Goal: Unclear

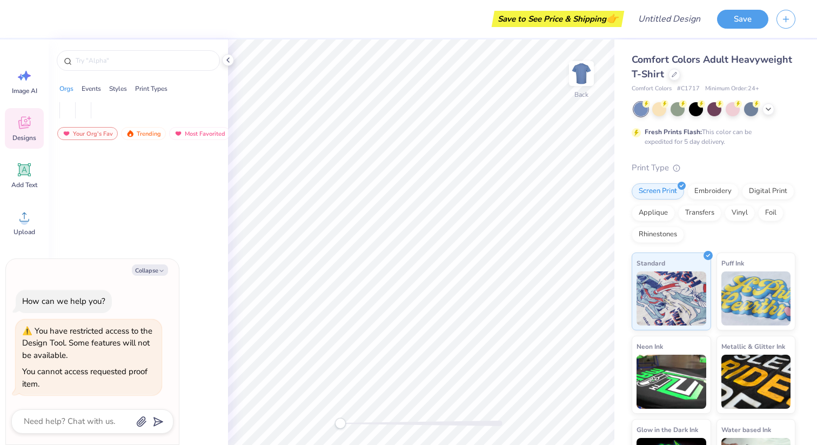
type textarea "x"
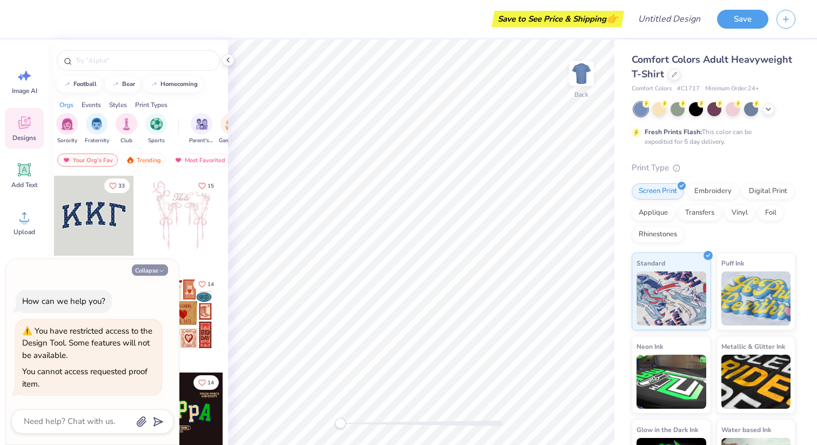
click at [140, 270] on button "Collapse" at bounding box center [150, 269] width 36 height 11
type textarea "x"
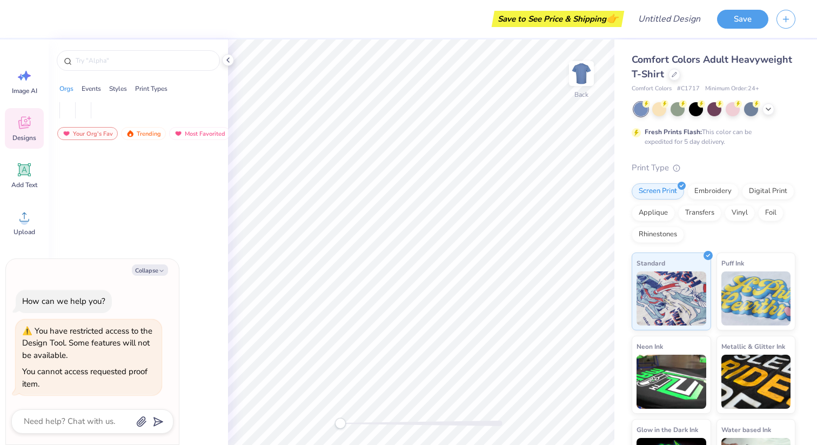
type textarea "x"
